Goal: Check status: Check status

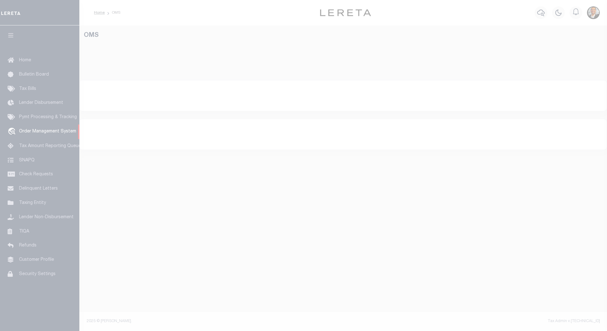
select select "200"
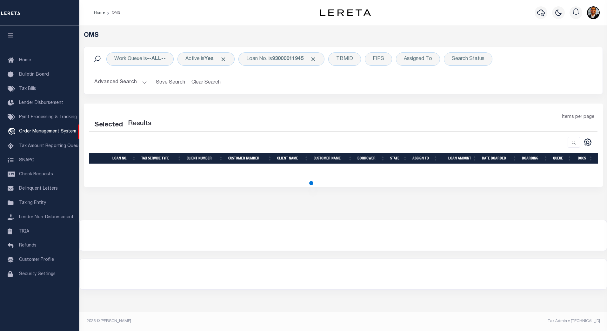
select select "200"
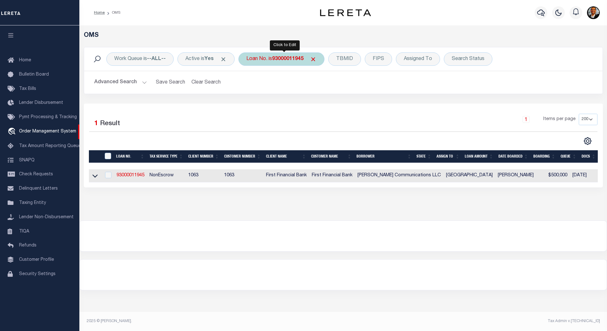
click at [293, 61] on b "93000011945" at bounding box center [287, 58] width 31 height 5
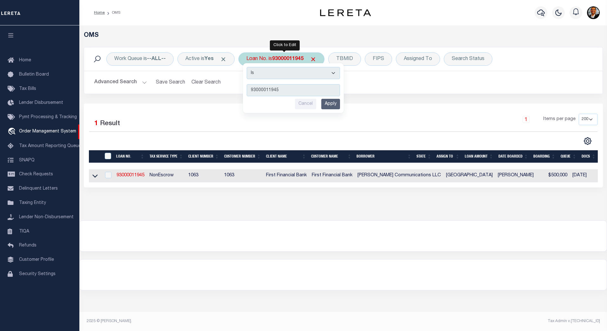
click at [291, 90] on input "93000011945" at bounding box center [292, 90] width 93 height 12
drag, startPoint x: 293, startPoint y: 89, endPoint x: 243, endPoint y: 87, distance: 50.2
click at [243, 87] on div "Work Queue is --ALL-- Active is Yes Loan No. is 93000011945 Is Contains 9300001…" at bounding box center [343, 70] width 519 height 47
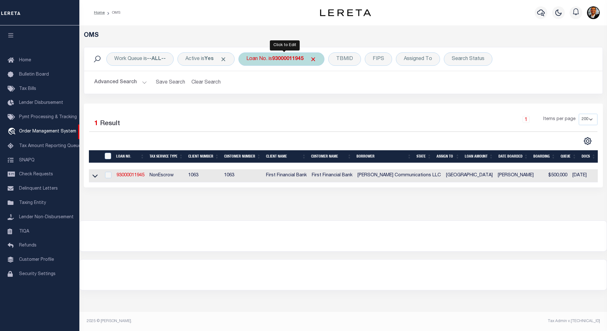
click at [299, 61] on b "93000011945" at bounding box center [287, 58] width 31 height 5
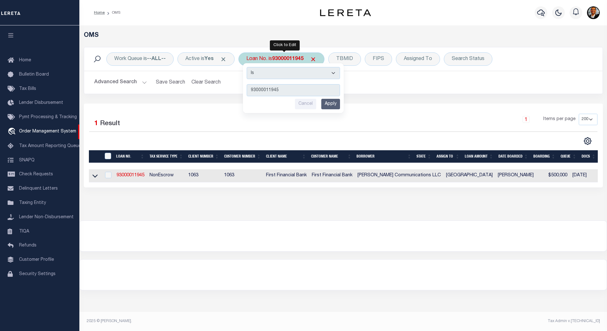
click at [289, 90] on input "93000011945" at bounding box center [292, 90] width 93 height 12
type input "9"
type input "3802184002105"
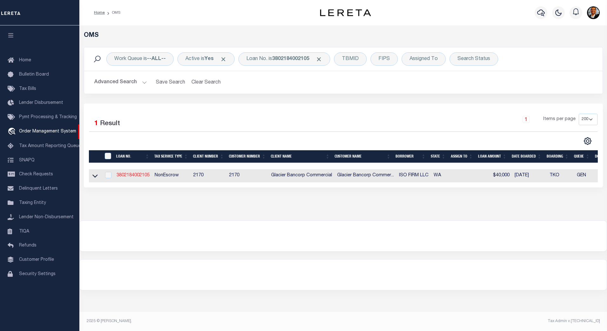
click at [139, 176] on link "3802184002105" at bounding box center [132, 175] width 33 height 4
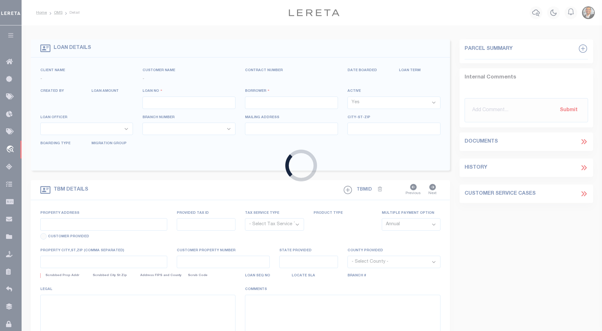
type input "3802184002105"
type input "ISO FIRM LLC"
select select
type input "[STREET_ADDRESS]"
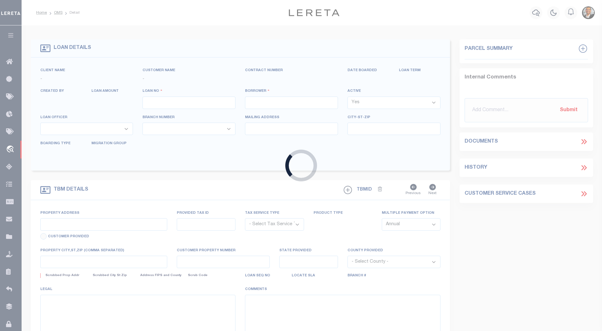
type input "[GEOGRAPHIC_DATA] 99019-7706"
select select "NonEscrow"
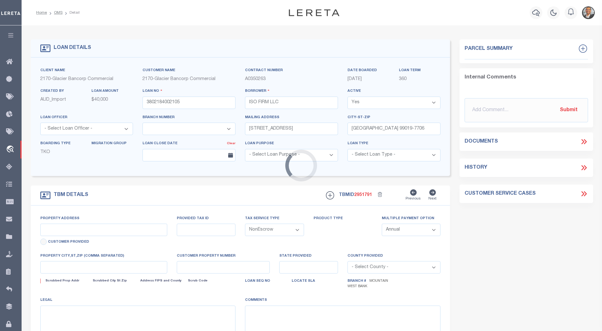
type input "[STREET_ADDRESS][PERSON_NAME]"
select select
type input "[GEOGRAPHIC_DATA] 990190000"
type input "WA"
select select
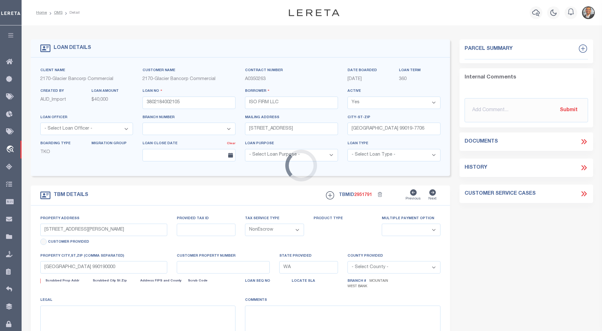
type textarea "Liability limited to information provided"
select select "4575"
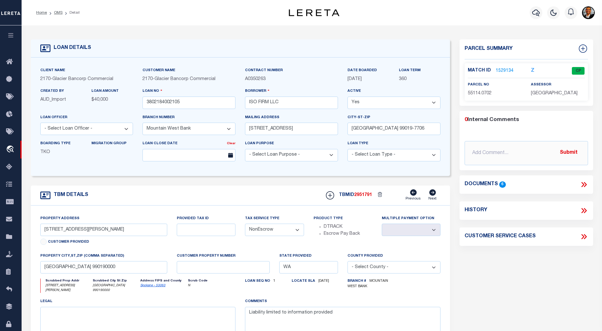
click at [229, 128] on select "- Select Branch Number - Altabank Bank of the San Juans Citizens Community Bank…" at bounding box center [188, 128] width 93 height 12
click at [227, 112] on div "Loan No 3802184002105" at bounding box center [189, 101] width 102 height 26
